Goal: Information Seeking & Learning: Learn about a topic

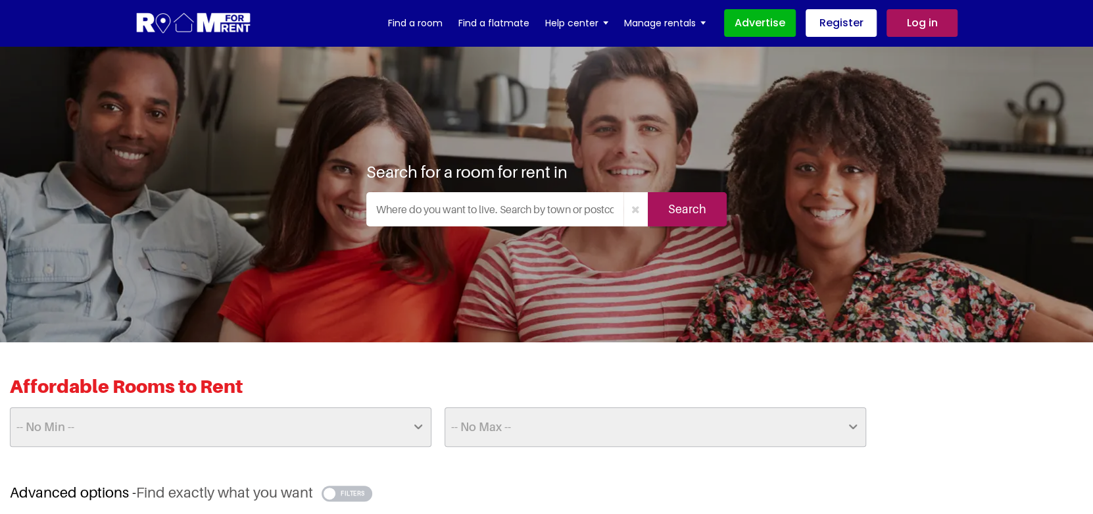
click at [513, 207] on input "text" at bounding box center [494, 209] width 257 height 34
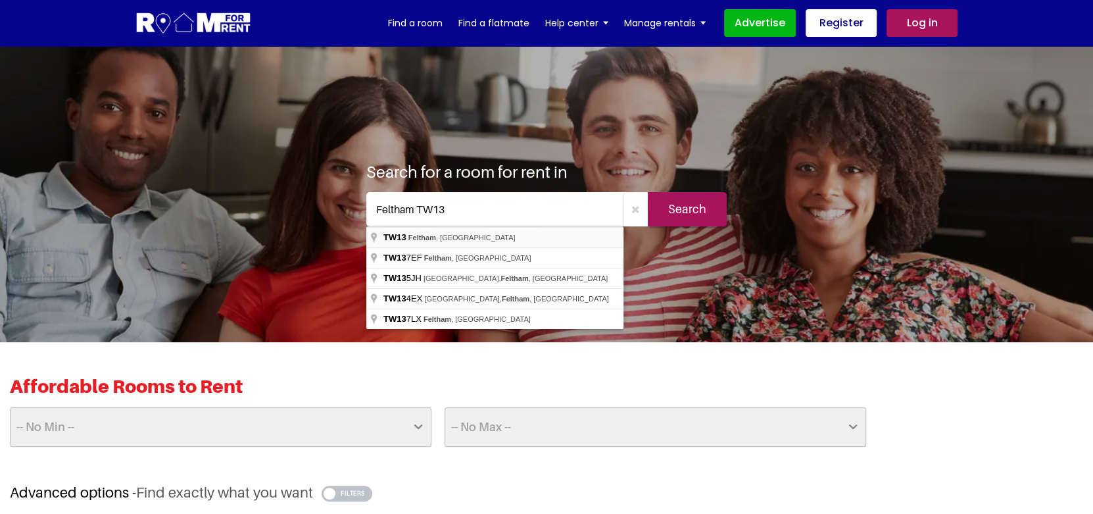
type input "Feltham TW13, [GEOGRAPHIC_DATA]"
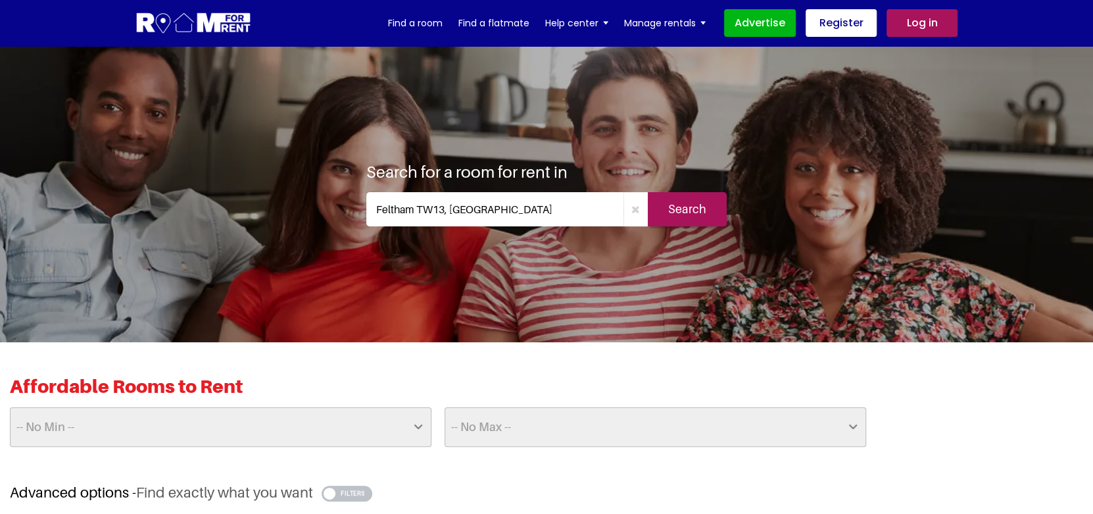
click at [695, 214] on input "Search" at bounding box center [687, 209] width 79 height 34
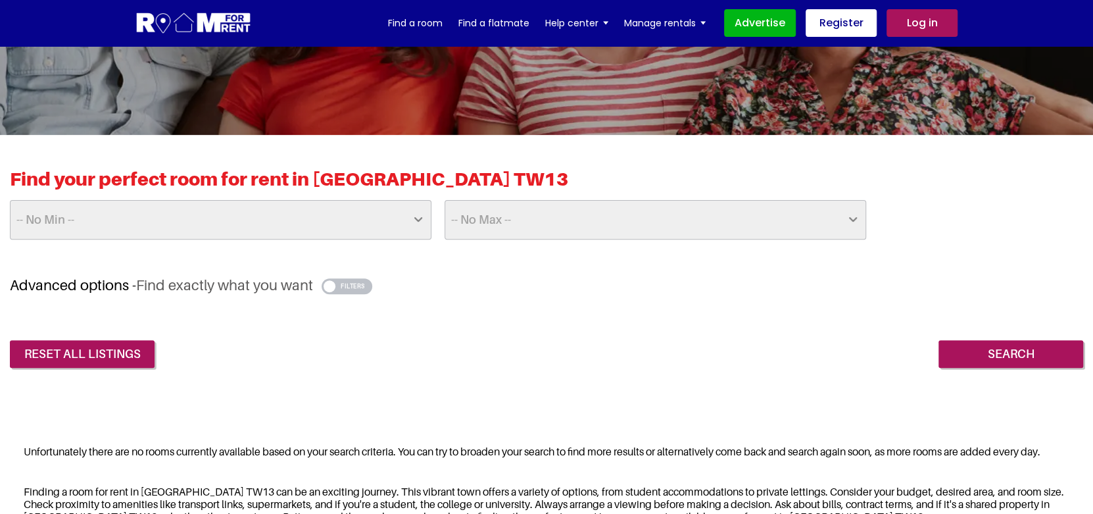
scroll to position [339, 0]
